Goal: Task Accomplishment & Management: Complete application form

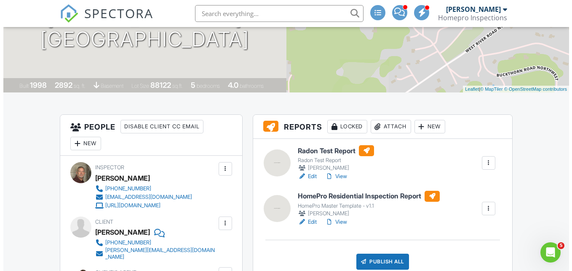
scroll to position [135, 0]
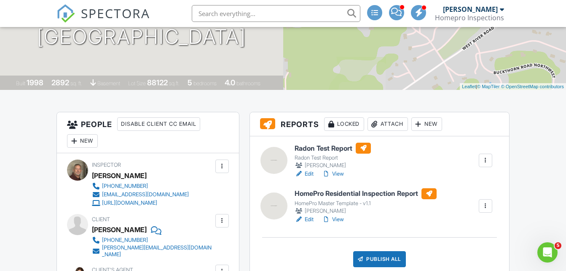
click at [393, 121] on div "Attach" at bounding box center [388, 123] width 40 height 13
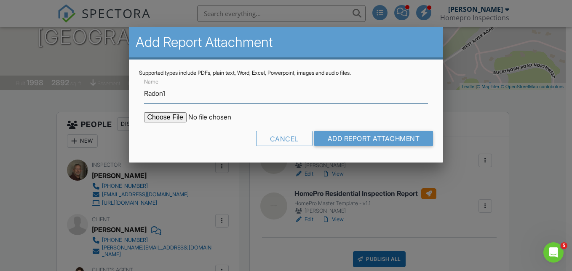
type input "Radon1"
click at [157, 119] on input "file" at bounding box center [215, 117] width 143 height 10
click at [164, 118] on input "file" at bounding box center [215, 117] width 143 height 10
type input "C:\fakepath\082825 - Felmlee Radon1.pdf"
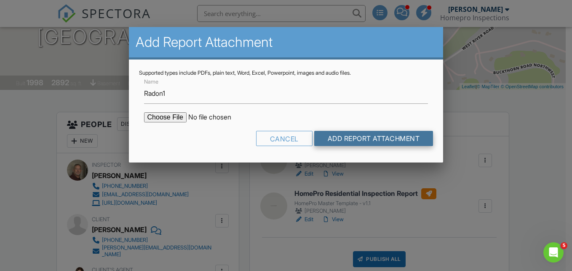
click at [386, 143] on input "Add Report Attachment" at bounding box center [373, 138] width 119 height 15
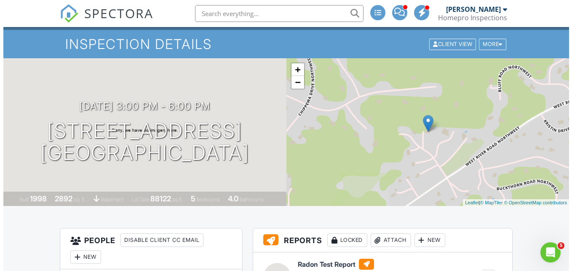
scroll to position [20, 0]
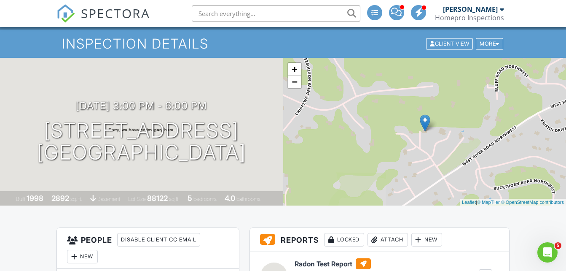
click at [392, 234] on div "Attach" at bounding box center [388, 239] width 40 height 13
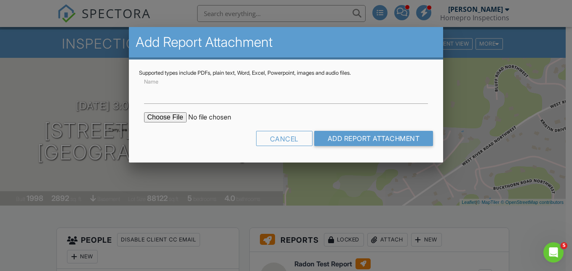
click at [164, 121] on input "file" at bounding box center [215, 117] width 143 height 10
click at [288, 136] on div "Cancel" at bounding box center [284, 138] width 56 height 15
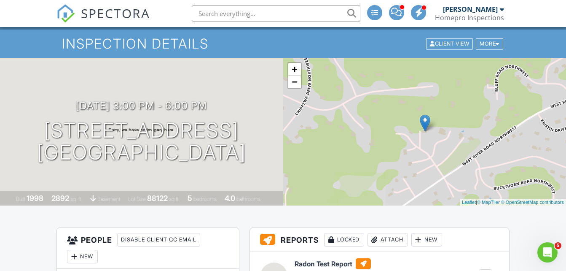
click at [390, 240] on div "Attach" at bounding box center [388, 239] width 40 height 13
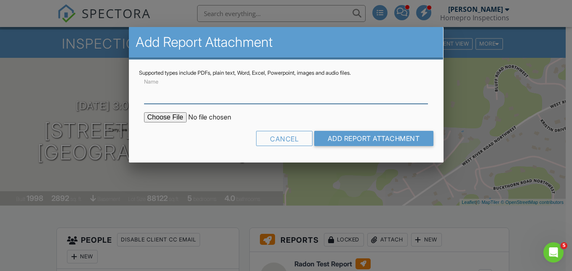
click at [176, 97] on input "Name" at bounding box center [286, 93] width 285 height 21
type input "Radon2"
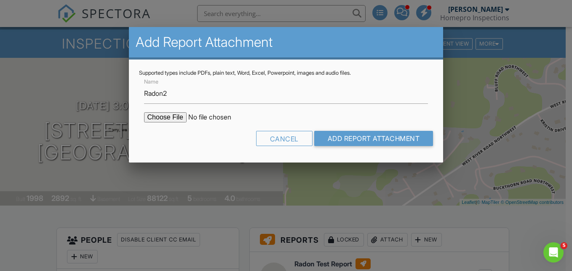
click at [152, 115] on input "file" at bounding box center [215, 117] width 143 height 10
type input "C:\fakepath\082825 - Felmlee Radon2.pdf"
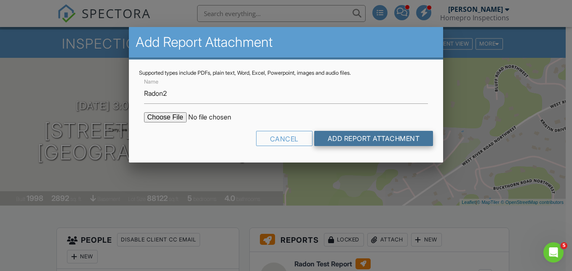
click at [348, 136] on input "Add Report Attachment" at bounding box center [373, 138] width 119 height 15
